Goal: Information Seeking & Learning: Learn about a topic

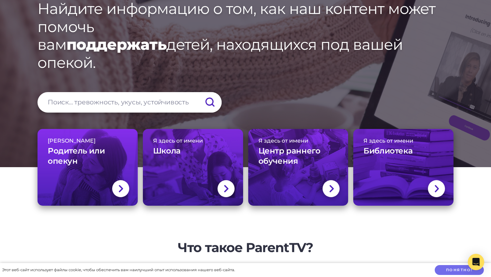
scroll to position [74, 0]
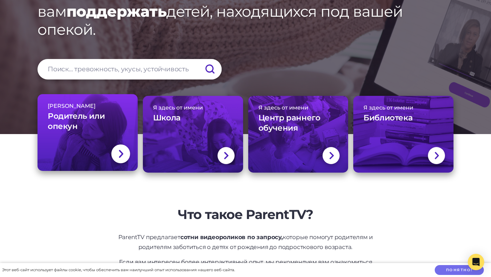
click at [98, 139] on link "Я Родитель или опекун" at bounding box center [88, 132] width 100 height 77
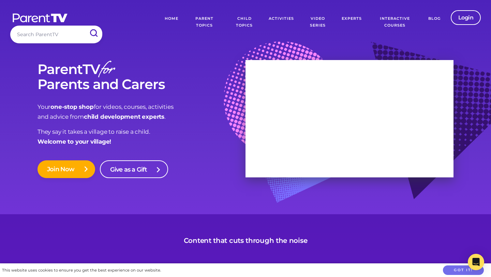
scroll to position [3, 0]
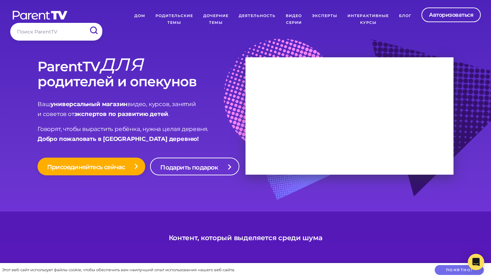
click at [176, 15] on font "Родительские темы" at bounding box center [175, 19] width 38 height 12
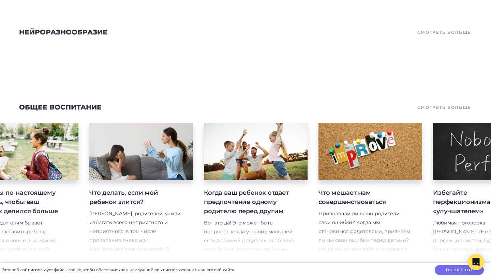
scroll to position [309, 0]
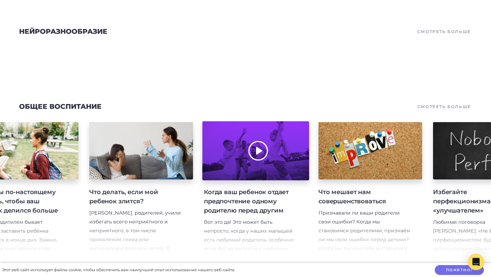
click at [231, 150] on div at bounding box center [255, 150] width 107 height 59
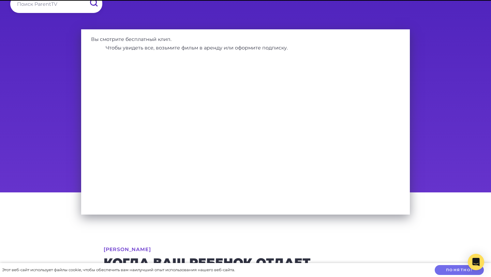
scroll to position [25, 0]
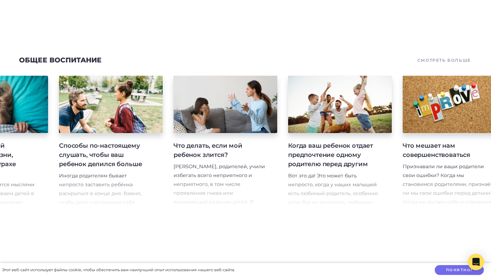
scroll to position [0, 654]
